Goal: Information Seeking & Learning: Find contact information

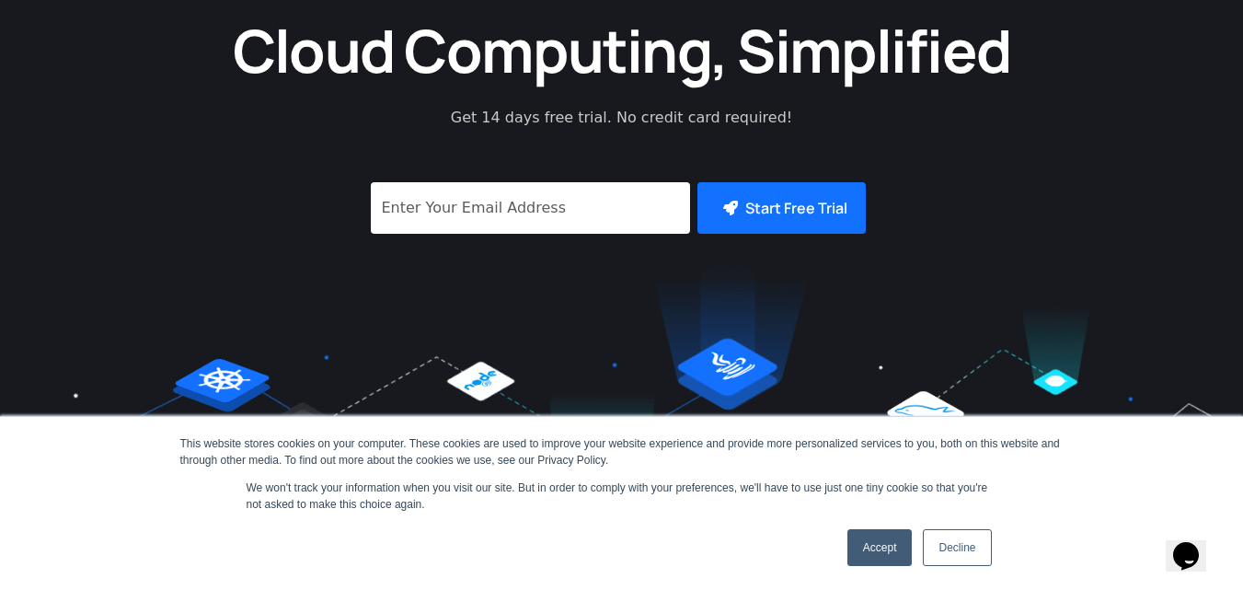
click at [868, 555] on link "Accept" at bounding box center [879, 547] width 65 height 37
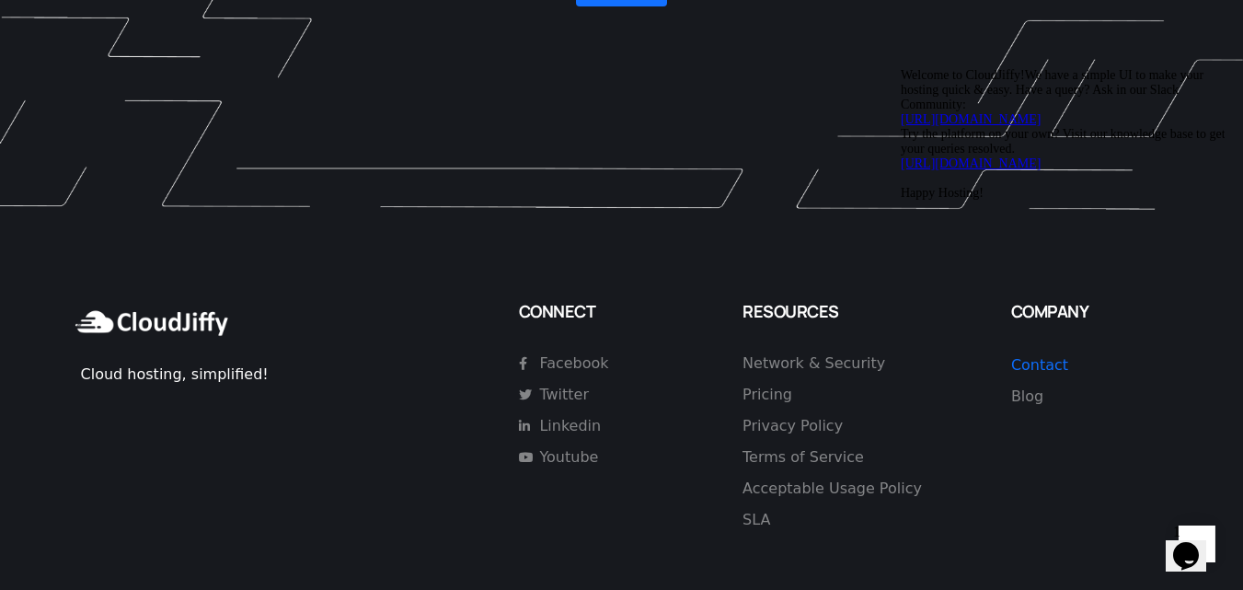
scroll to position [5366, 0]
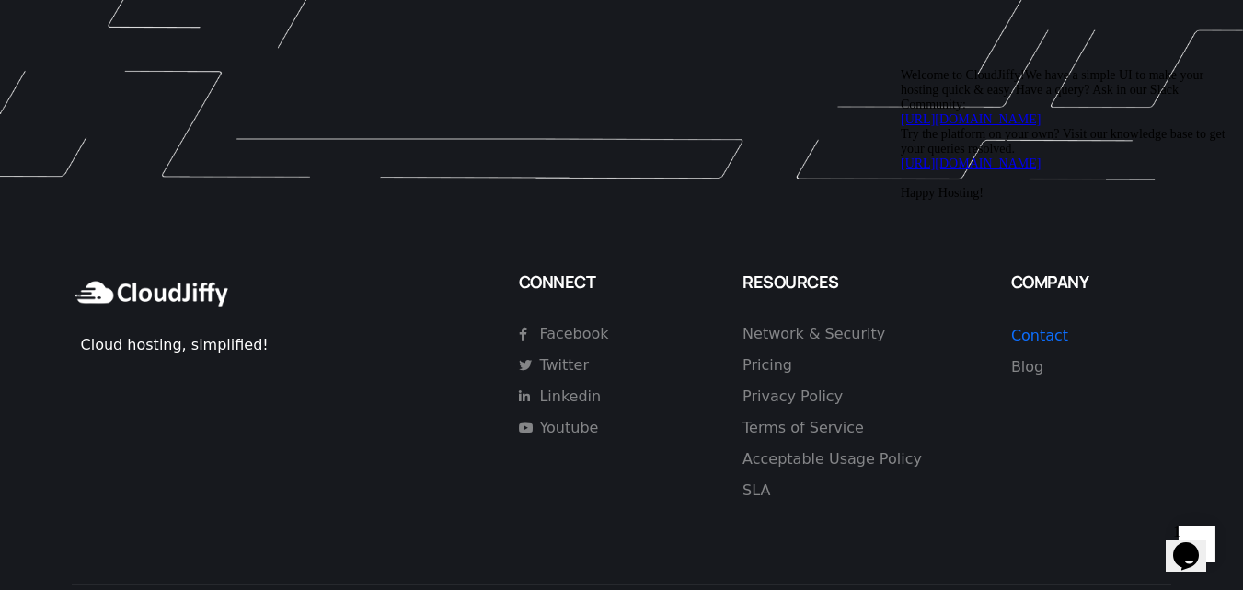
drag, startPoint x: 1196, startPoint y: 200, endPoint x: 2091, endPoint y: 259, distance: 896.4
click at [901, 68] on icon "Chat attention grabber" at bounding box center [901, 68] width 0 height 0
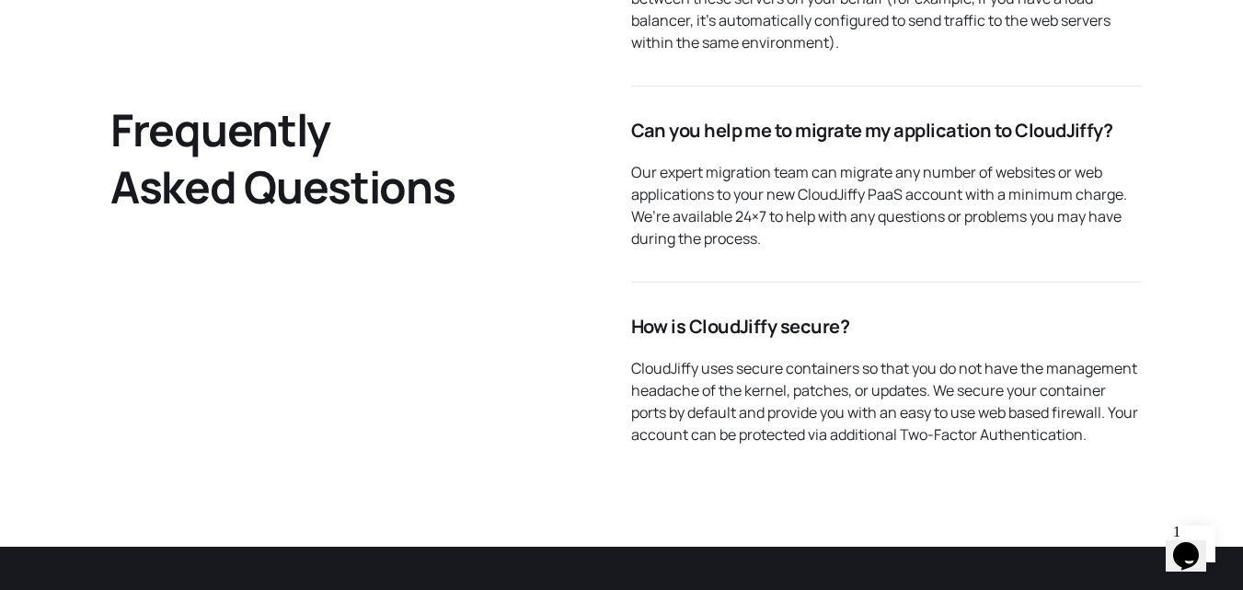
scroll to position [3526, 0]
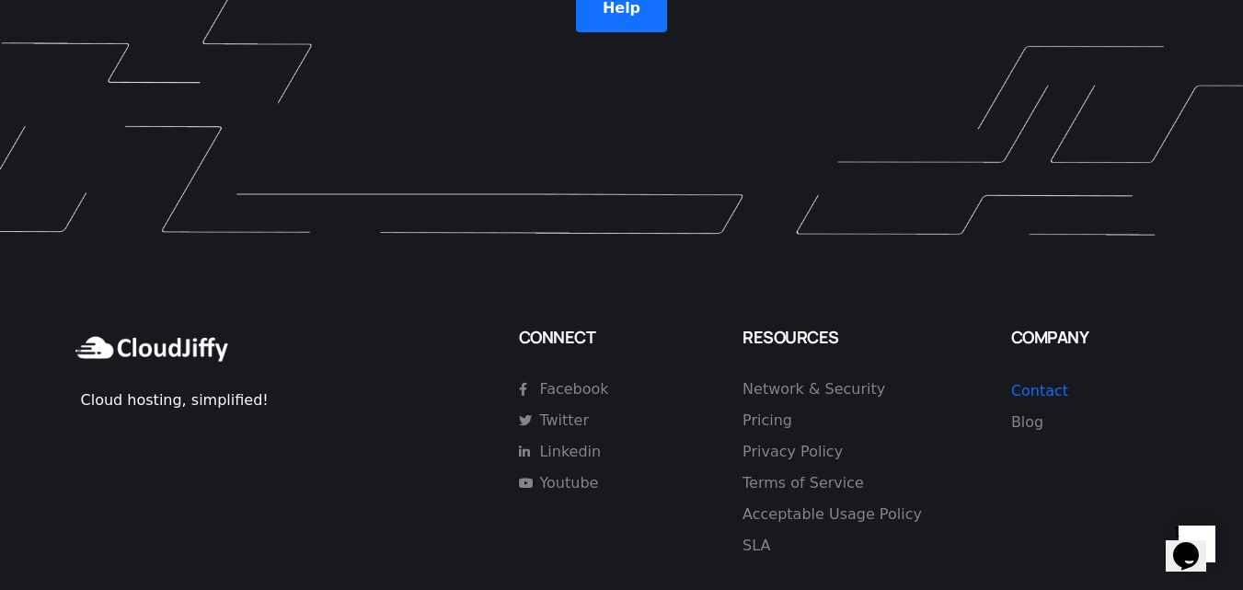
scroll to position [5366, 0]
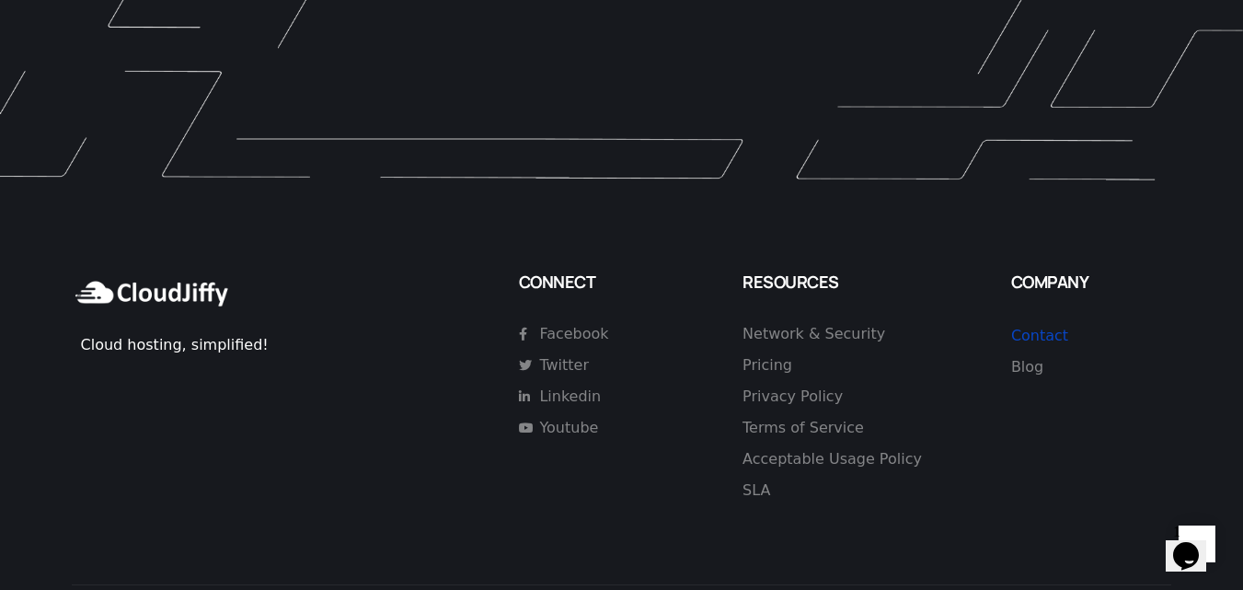
click at [1031, 327] on link "Contact" at bounding box center [1039, 335] width 57 height 17
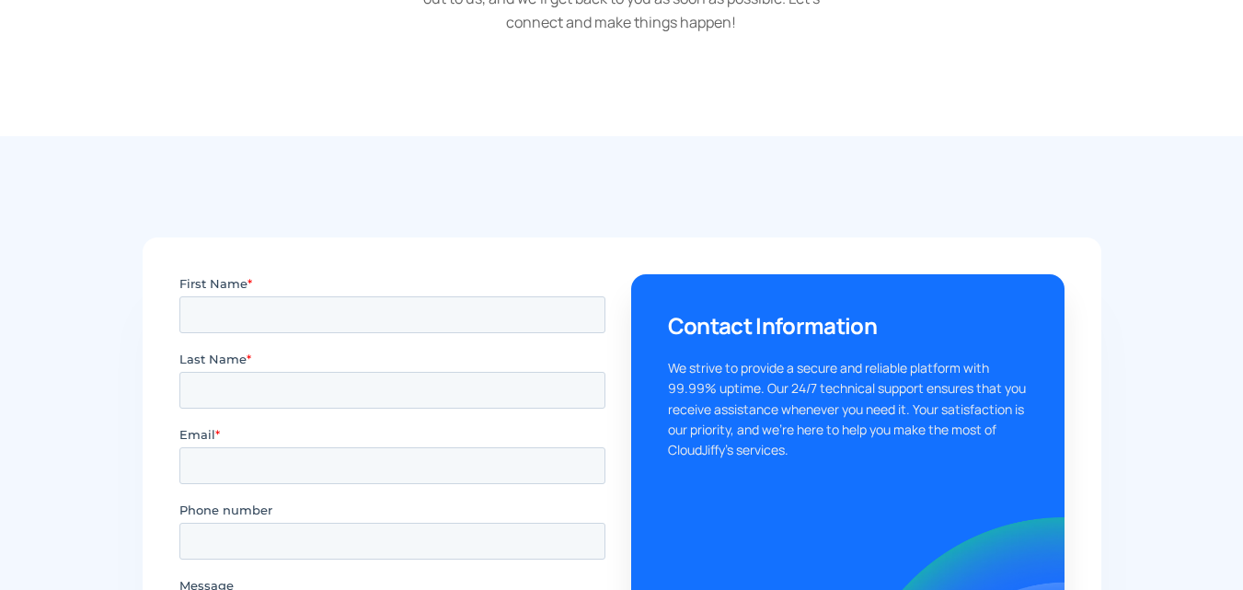
scroll to position [552, 0]
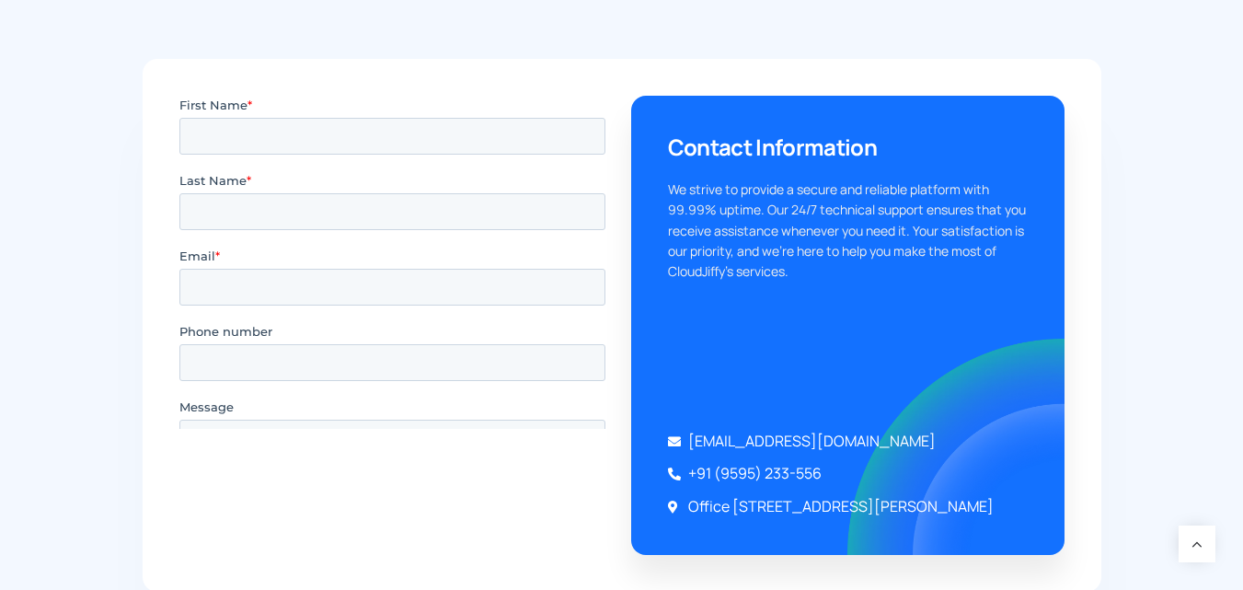
click at [1135, 312] on div "Contact Information We strive to provide a secure and reliable platform with 99…" at bounding box center [621, 326] width 1243 height 736
drag, startPoint x: 654, startPoint y: 416, endPoint x: 889, endPoint y: 467, distance: 240.2
